Goal: Task Accomplishment & Management: Use online tool/utility

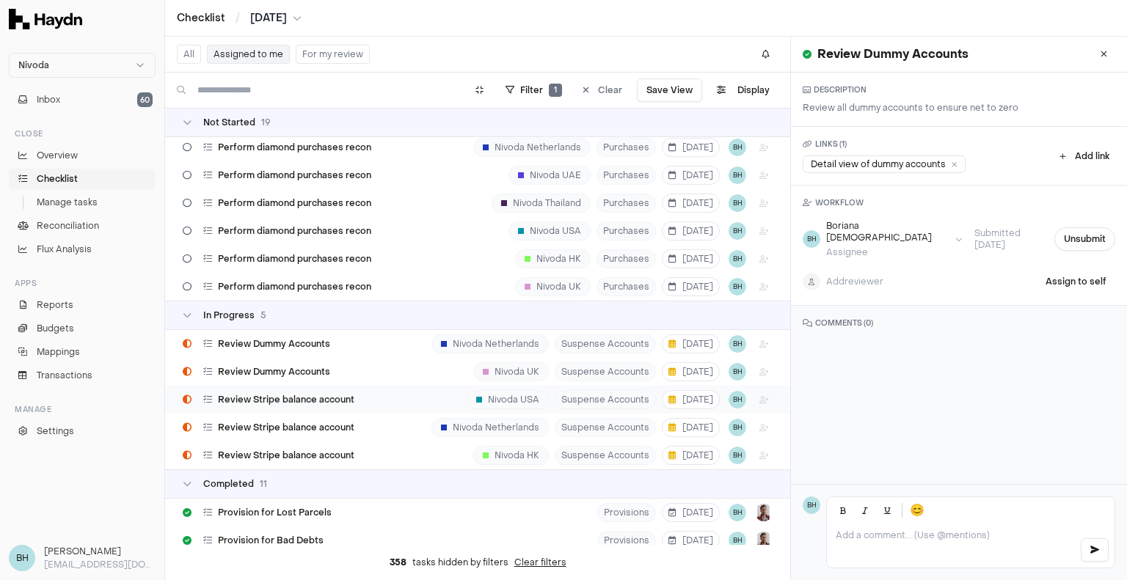
scroll to position [387, 0]
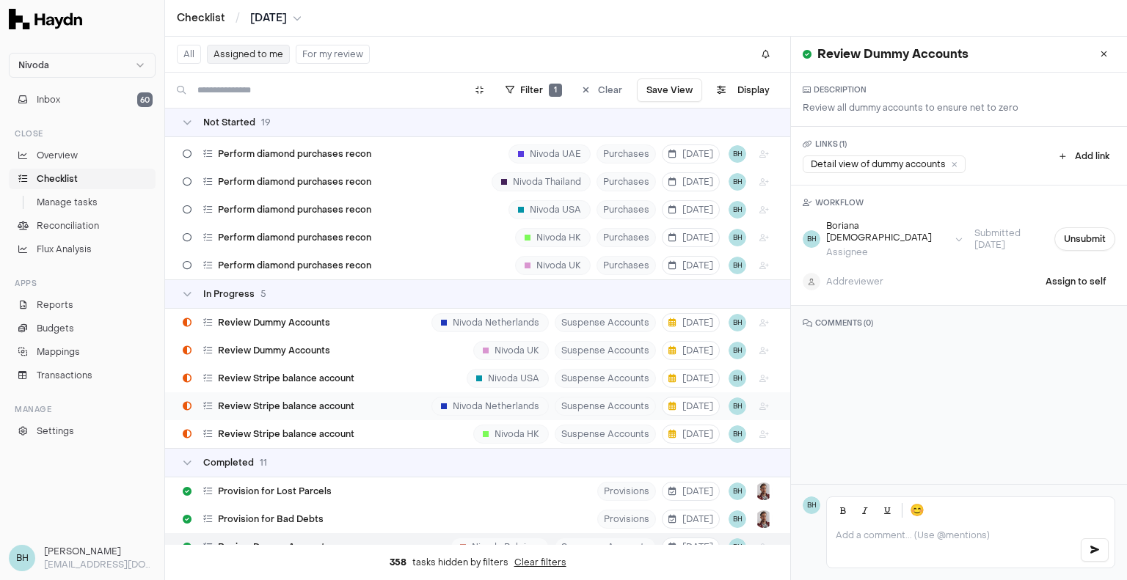
click at [393, 405] on div "Review Stripe balance account Nivoda Netherlands Suspense Accounts [DATE] BH" at bounding box center [477, 407] width 625 height 28
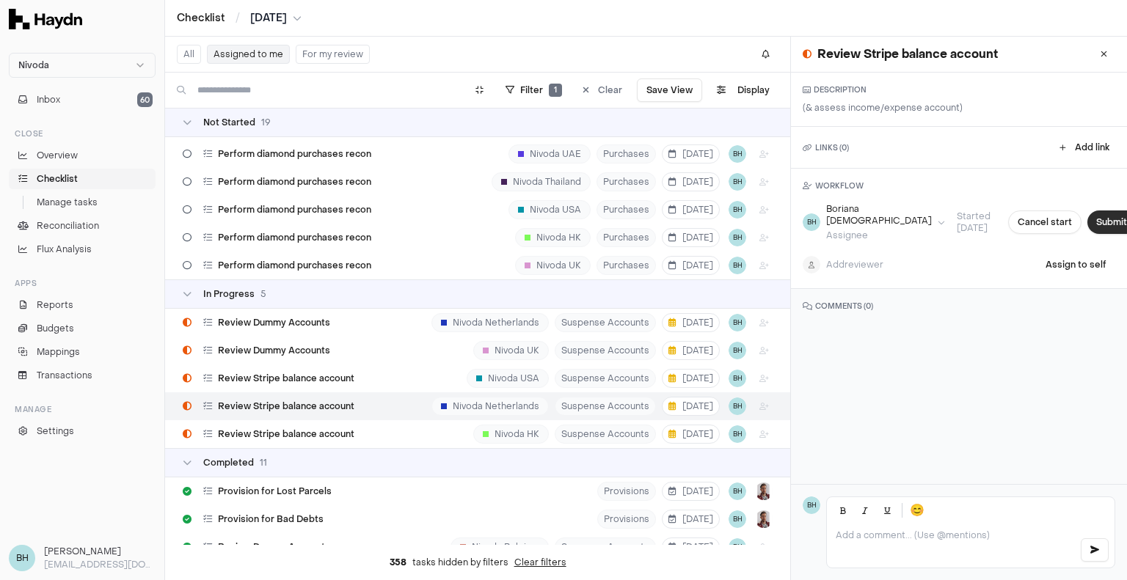
click at [1087, 225] on button "Submit task" at bounding box center [1121, 222] width 69 height 23
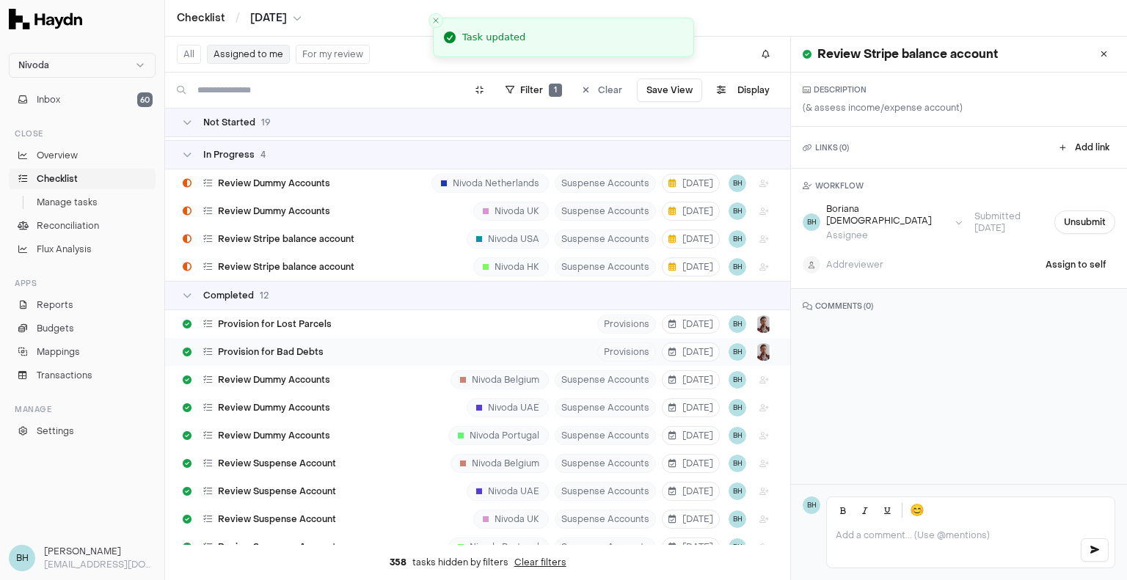
scroll to position [435, 0]
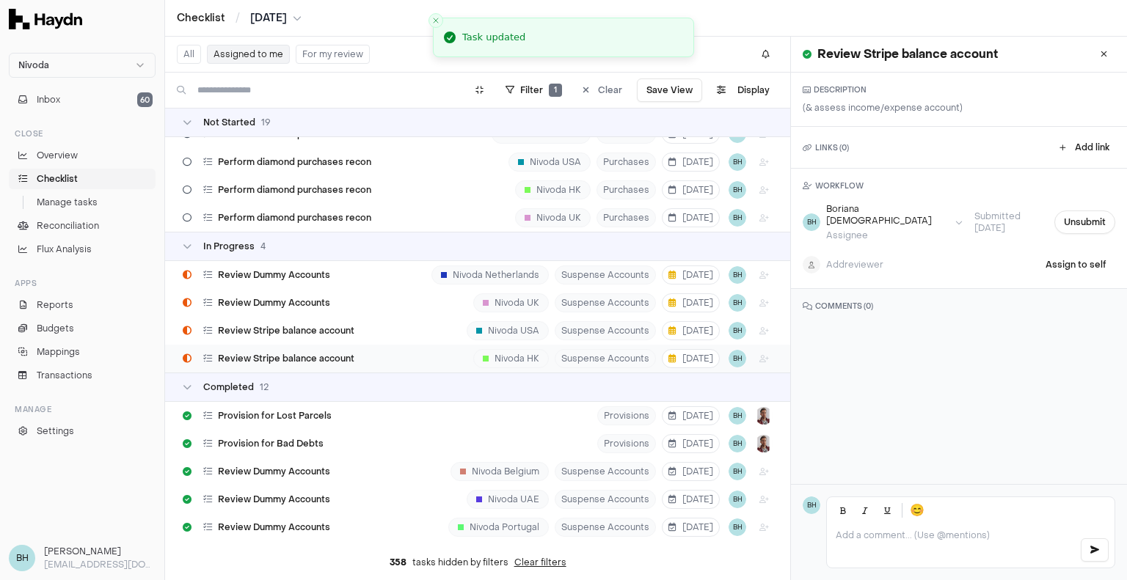
click at [420, 345] on div "Review Stripe balance account Nivoda HK Suspense Accounts [DATE] BH" at bounding box center [477, 359] width 625 height 28
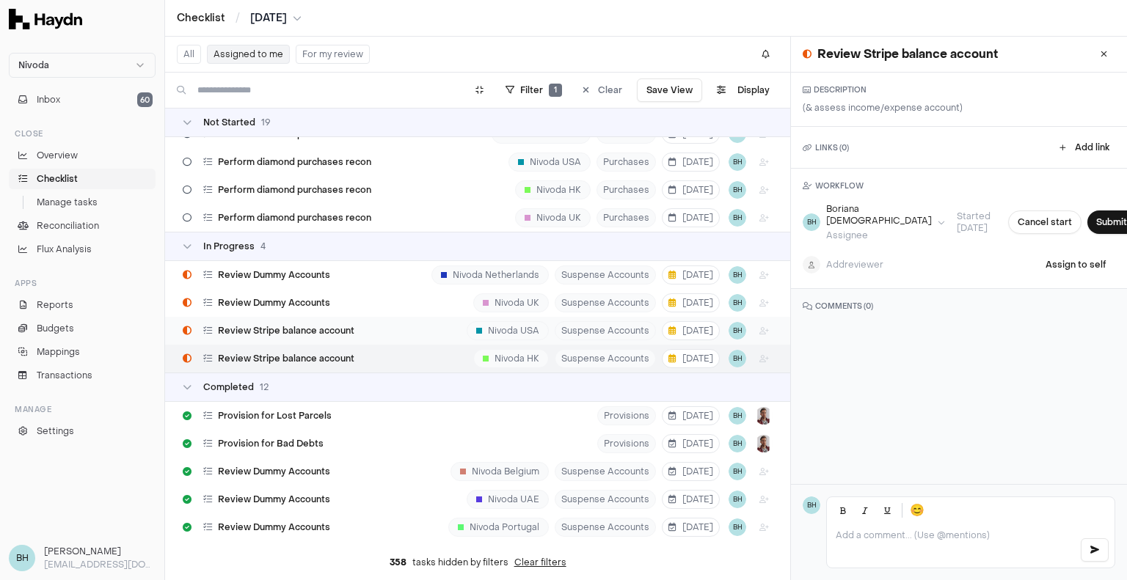
click at [362, 328] on div "Review Stripe balance account Nivoda USA Suspense Accounts [DATE] BH" at bounding box center [477, 331] width 625 height 28
